Goal: Find specific page/section: Find specific page/section

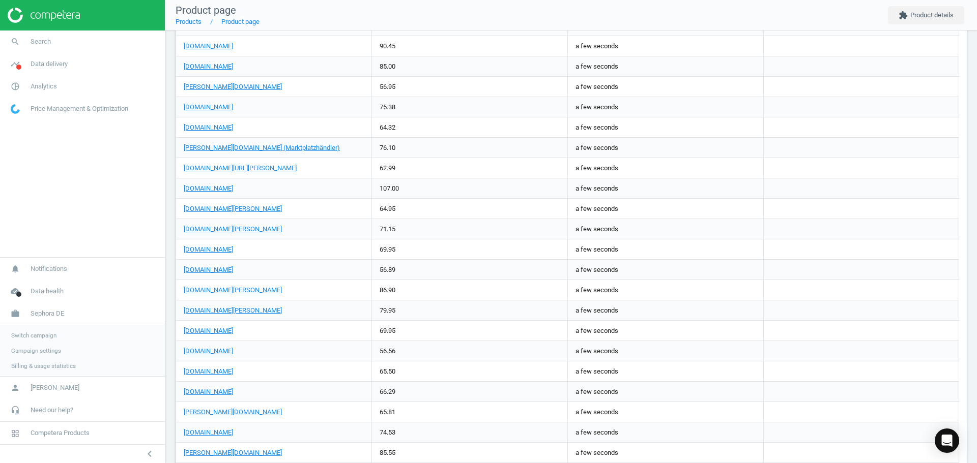
scroll to position [1090, 0]
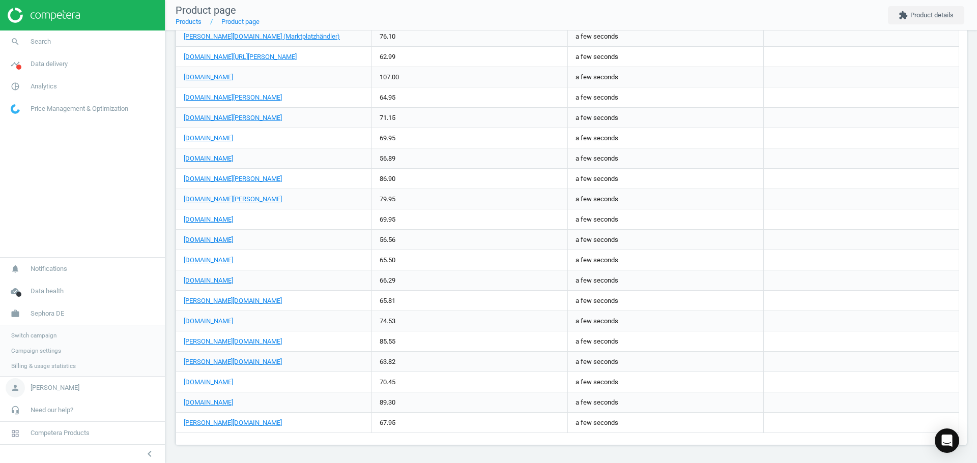
click at [44, 396] on link "person Anil Arasli" at bounding box center [82, 388] width 165 height 22
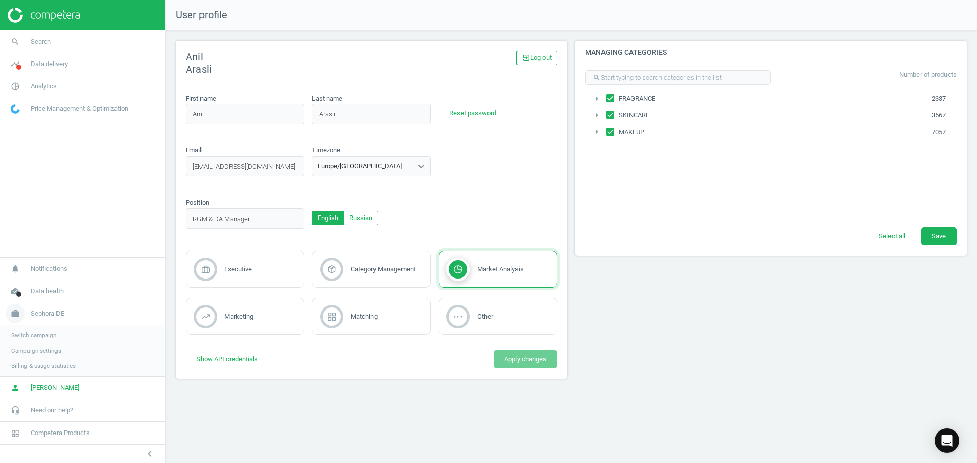
click at [31, 308] on link "work Sephora DE" at bounding box center [82, 314] width 165 height 22
click at [34, 314] on nav "notifications Notifications cloud_done Data health work Sephora DE Switch campa…" at bounding box center [82, 376] width 165 height 136
click at [36, 365] on span "Sephora DE" at bounding box center [48, 365] width 34 height 9
click at [27, 336] on span "Switch campaign" at bounding box center [33, 336] width 45 height 8
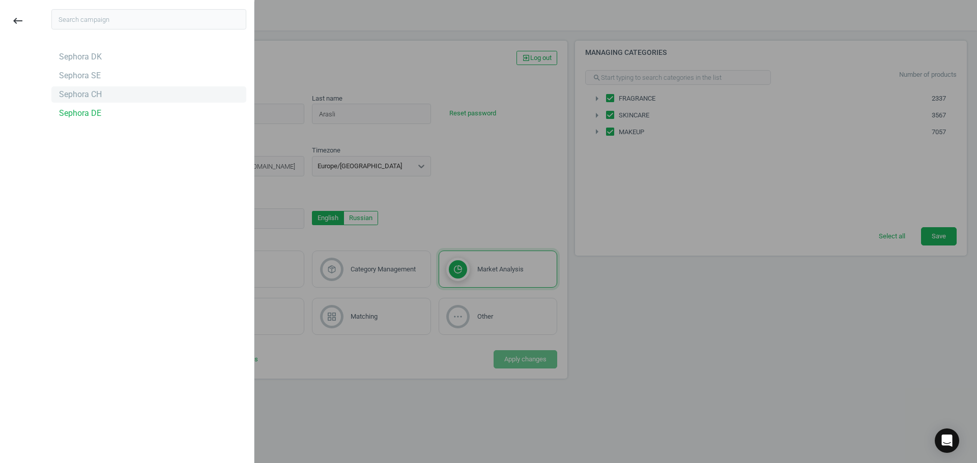
click at [87, 90] on div "Sephora CH" at bounding box center [80, 94] width 43 height 11
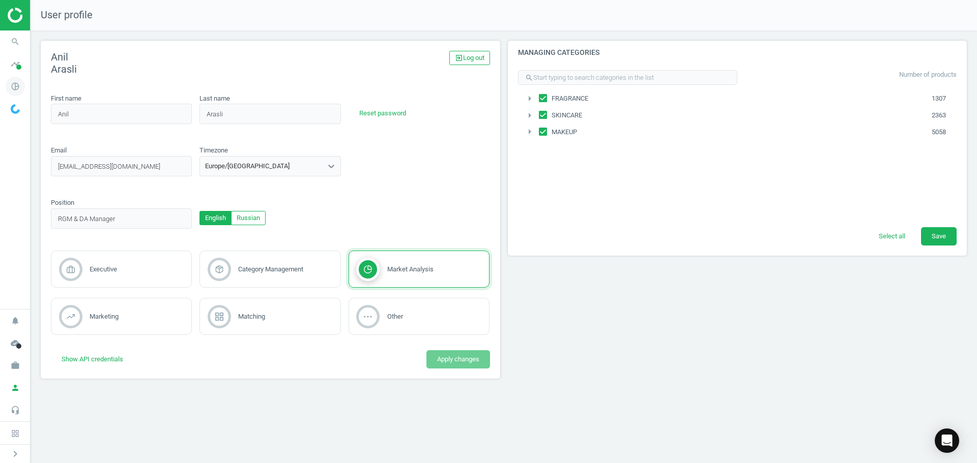
click at [13, 79] on icon "pie_chart_outlined" at bounding box center [15, 86] width 19 height 19
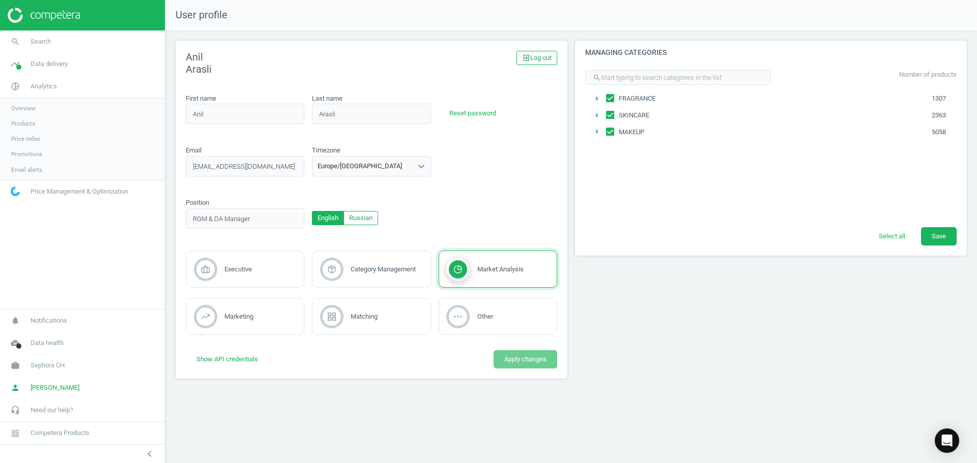
click at [32, 126] on span "Products" at bounding box center [23, 124] width 24 height 8
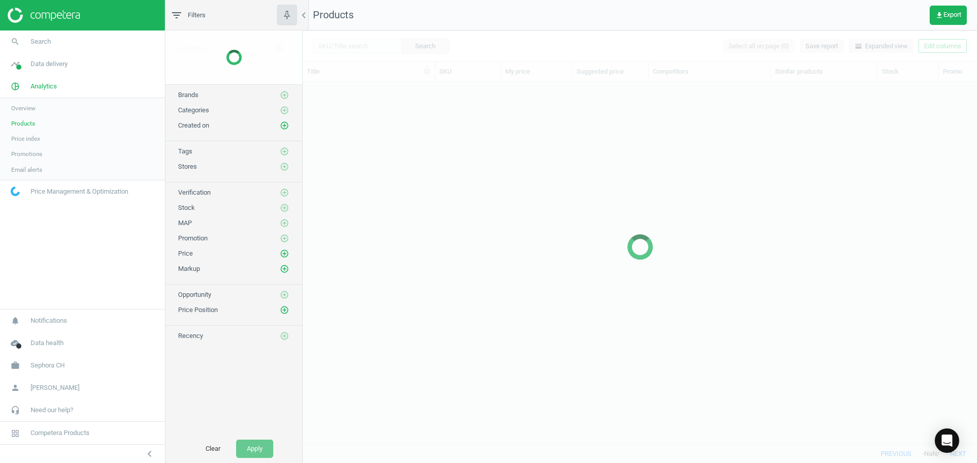
scroll to position [347, 666]
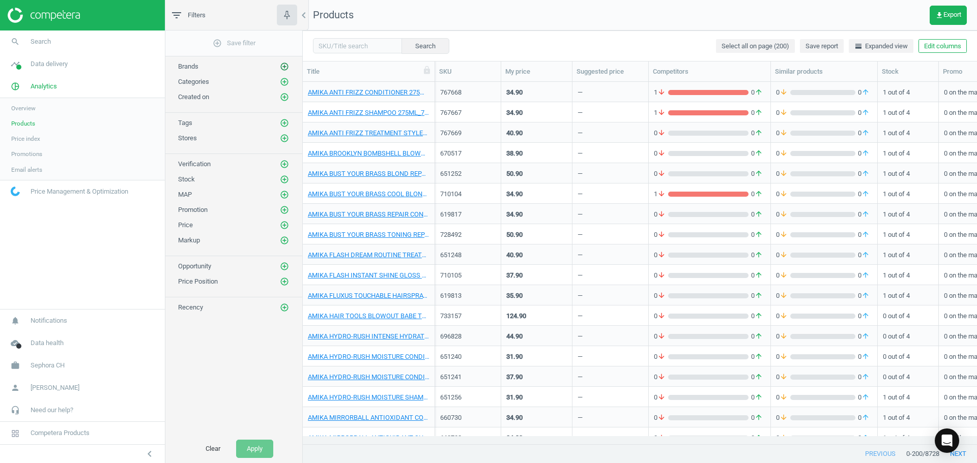
click at [283, 67] on icon "add_circle_outline" at bounding box center [284, 66] width 9 height 9
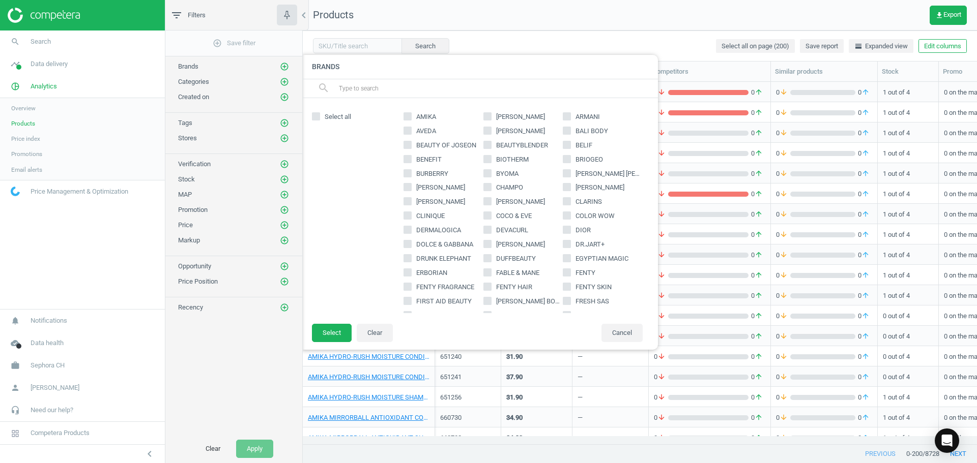
click at [381, 84] on input "text" at bounding box center [494, 88] width 312 height 16
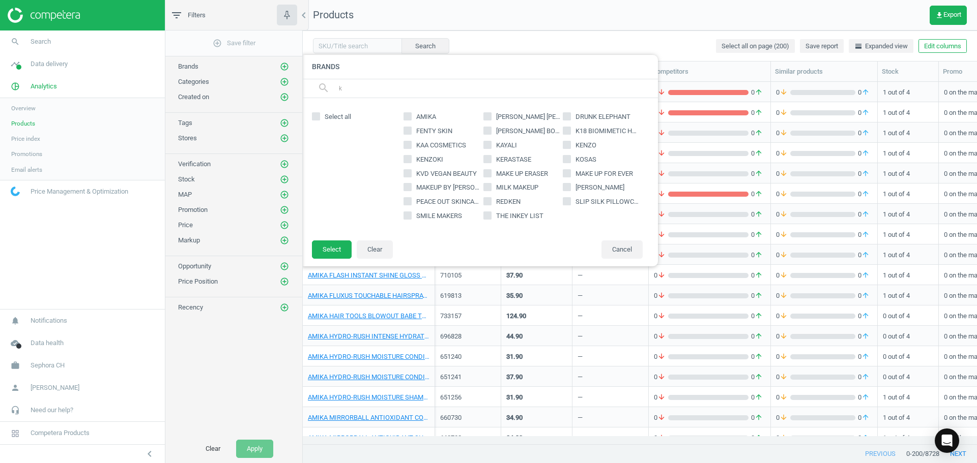
type input "kayal"
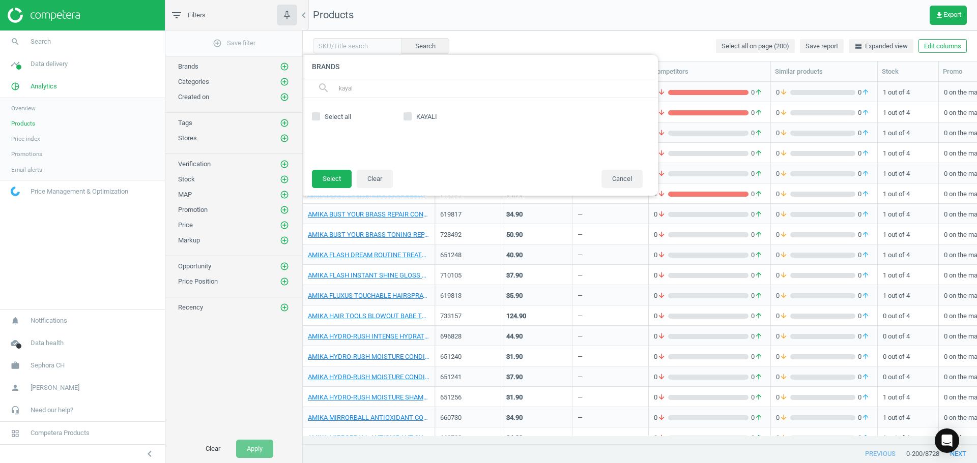
click at [417, 119] on span "KAYALI" at bounding box center [426, 116] width 25 height 9
click at [411, 119] on input "KAYALI" at bounding box center [407, 116] width 7 height 7
checkbox input "true"
click at [339, 174] on button "Select" at bounding box center [332, 179] width 40 height 18
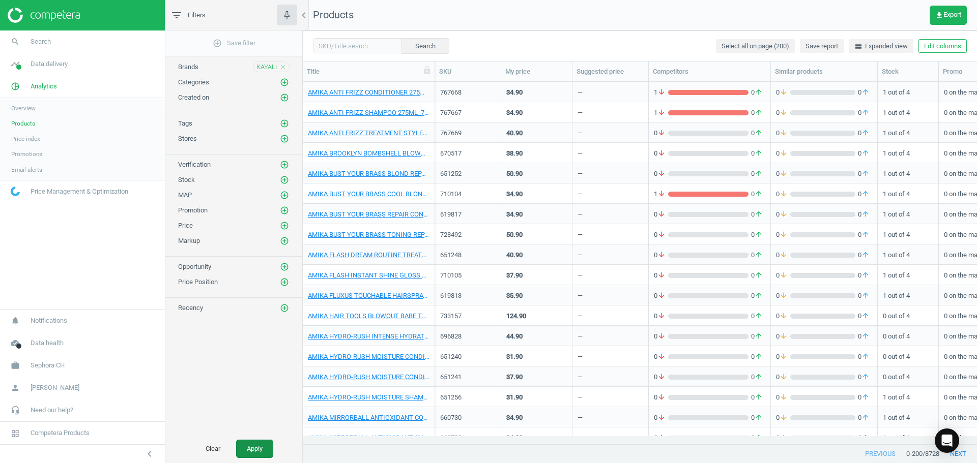
click at [270, 444] on button "Apply" at bounding box center [254, 449] width 37 height 18
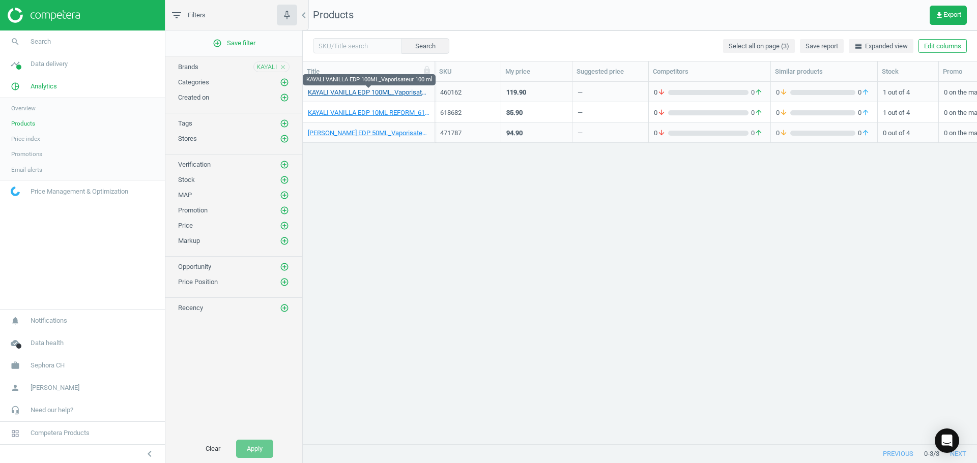
click at [406, 93] on link "KAYALI VANILLA EDP 100ML_Vaporisateur 100 ml" at bounding box center [369, 92] width 122 height 9
